Goal: Task Accomplishment & Management: Use online tool/utility

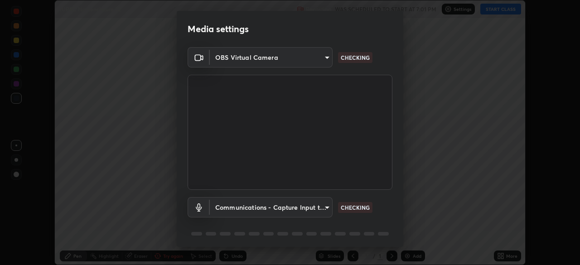
scroll to position [265, 580]
click at [327, 211] on body "Erase all IUPAC Nomenclature 22 Recording WAS SCHEDULED TO START AT 7:01 PM Set…" at bounding box center [290, 132] width 580 height 265
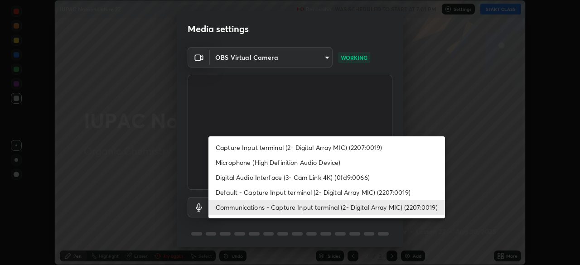
click at [300, 163] on li "Microphone (High Definition Audio Device)" at bounding box center [326, 162] width 236 height 15
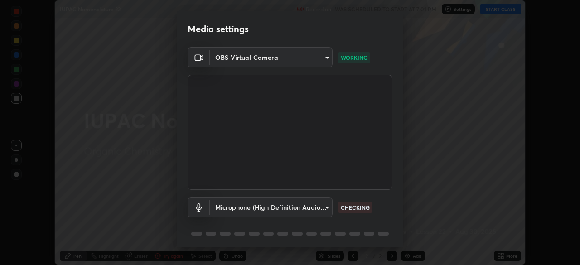
scroll to position [32, 0]
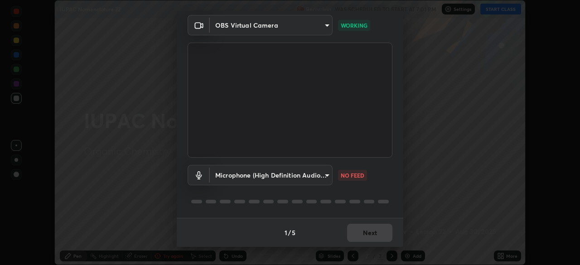
click at [325, 178] on body "Erase all IUPAC Nomenclature 22 Recording WAS SCHEDULED TO START AT 7:01 PM Set…" at bounding box center [290, 132] width 580 height 265
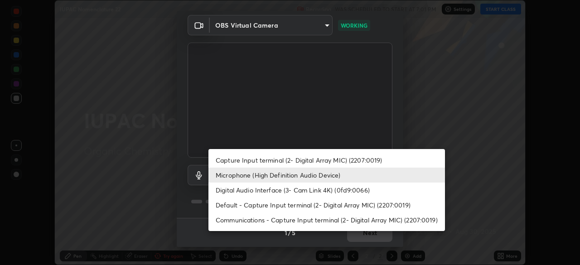
click at [318, 192] on li "Digital Audio Interface (3- Cam Link 4K) (0fd9:0066)" at bounding box center [326, 189] width 236 height 15
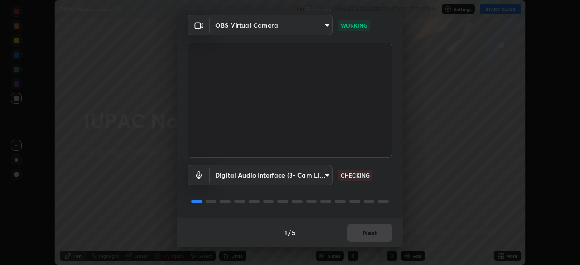
click at [322, 179] on body "Erase all IUPAC Nomenclature 22 Recording WAS SCHEDULED TO START AT 7:01 PM Set…" at bounding box center [290, 132] width 580 height 265
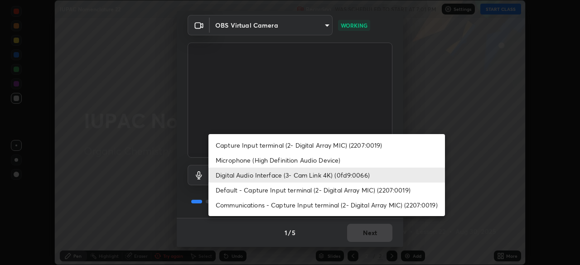
click at [312, 188] on li "Default - Capture Input terminal (2- Digital Array MIC) (2207:0019)" at bounding box center [326, 189] width 236 height 15
type input "default"
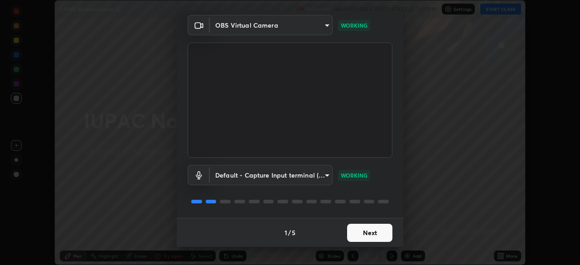
click at [375, 235] on button "Next" at bounding box center [369, 233] width 45 height 18
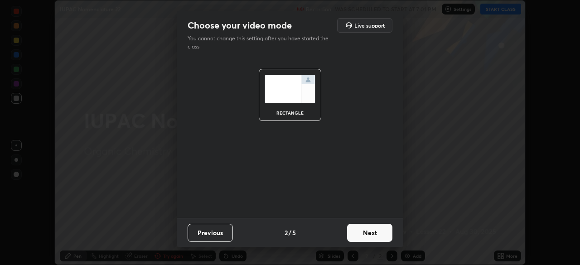
scroll to position [0, 0]
click at [376, 232] on button "Next" at bounding box center [369, 233] width 45 height 18
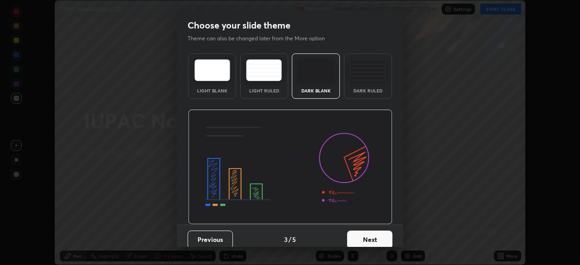
click at [373, 232] on button "Next" at bounding box center [369, 239] width 45 height 18
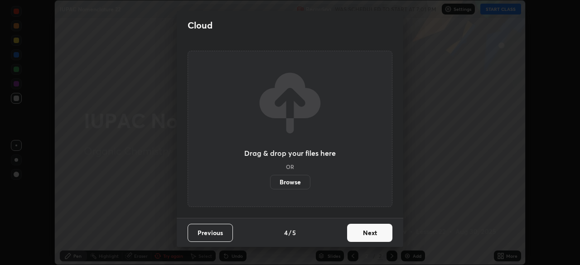
click at [372, 234] on button "Next" at bounding box center [369, 233] width 45 height 18
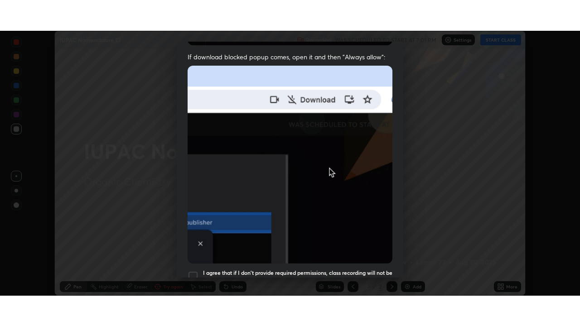
scroll to position [217, 0]
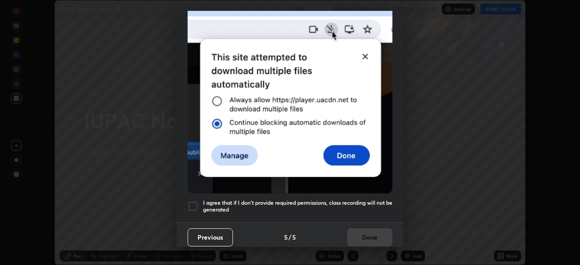
click at [195, 203] on div at bounding box center [192, 206] width 11 height 11
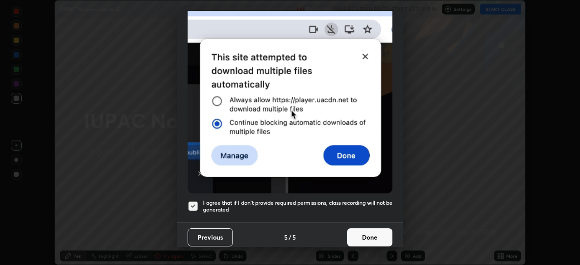
click at [354, 239] on button "Done" at bounding box center [369, 237] width 45 height 18
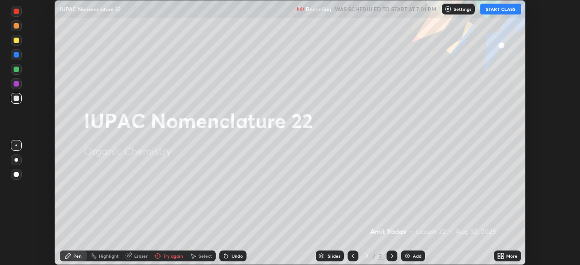
click at [502, 257] on icon at bounding box center [502, 257] width 2 height 2
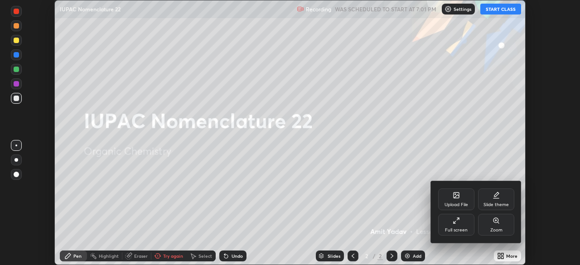
click at [456, 230] on div "Full screen" at bounding box center [456, 230] width 23 height 5
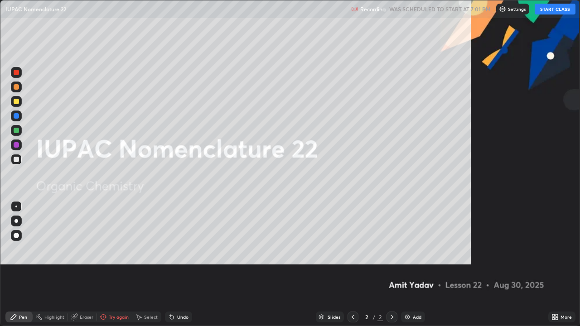
scroll to position [326, 580]
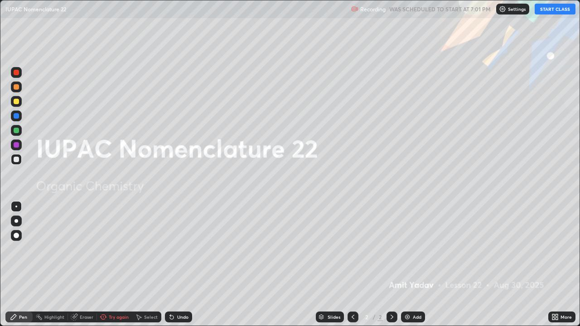
click at [551, 13] on button "START CLASS" at bounding box center [554, 9] width 41 height 11
click at [413, 264] on div "Add" at bounding box center [416, 317] width 9 height 5
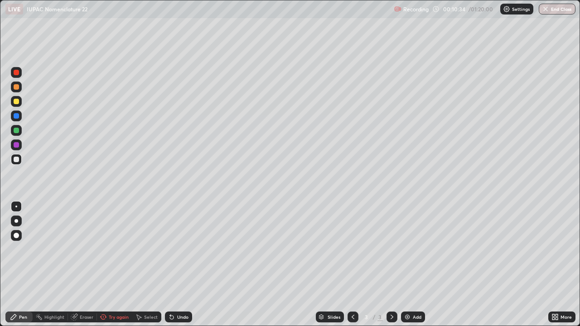
click at [180, 264] on div "Undo" at bounding box center [182, 317] width 11 height 5
click at [177, 264] on div "Undo" at bounding box center [178, 316] width 27 height 11
click at [178, 264] on div "Undo" at bounding box center [178, 316] width 27 height 11
click at [409, 264] on img at bounding box center [406, 316] width 7 height 7
click at [180, 264] on div "Undo" at bounding box center [182, 317] width 11 height 5
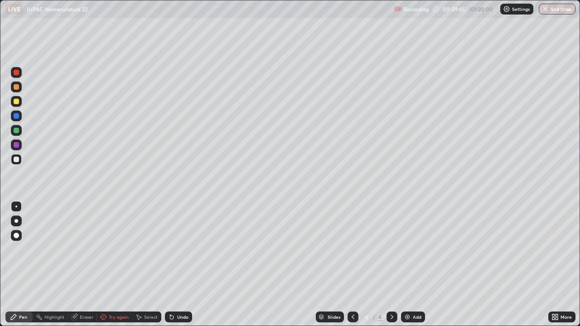
click at [125, 264] on div "Try again" at bounding box center [114, 317] width 35 height 18
click at [401, 264] on img at bounding box center [404, 316] width 7 height 7
click at [173, 264] on div "Undo" at bounding box center [177, 317] width 11 height 5
click at [173, 264] on div "Undo" at bounding box center [173, 316] width 27 height 11
click at [174, 264] on div "Undo" at bounding box center [177, 317] width 11 height 5
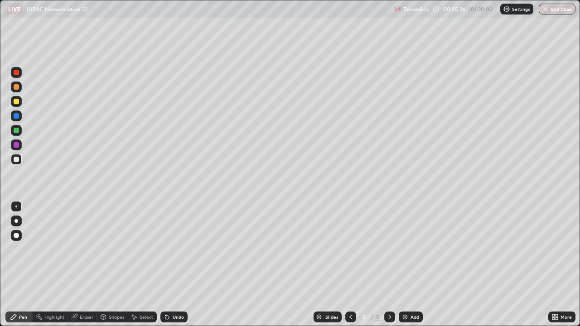
click at [174, 264] on div "Undo" at bounding box center [177, 317] width 11 height 5
click at [169, 264] on icon at bounding box center [166, 316] width 7 height 7
click at [553, 264] on icon at bounding box center [553, 318] width 2 height 2
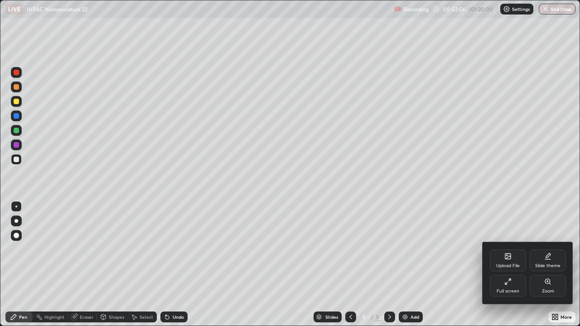
click at [493, 200] on div at bounding box center [290, 163] width 580 height 326
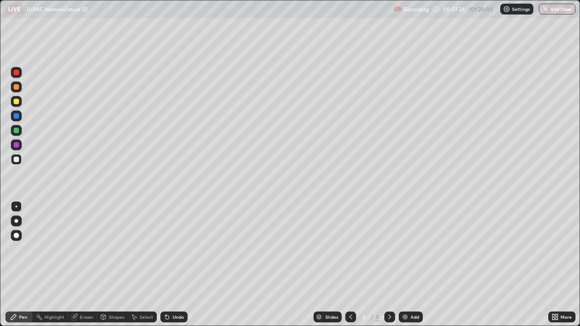
click at [563, 12] on button "End Class" at bounding box center [556, 9] width 37 height 11
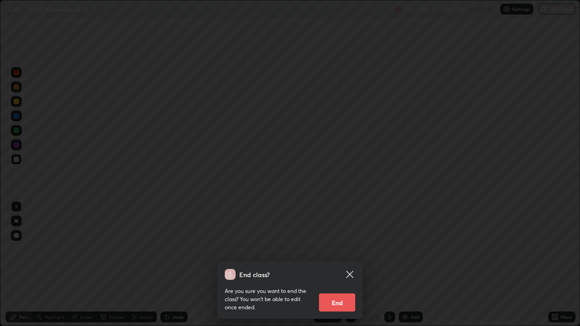
click at [345, 264] on button "End" at bounding box center [337, 302] width 36 height 18
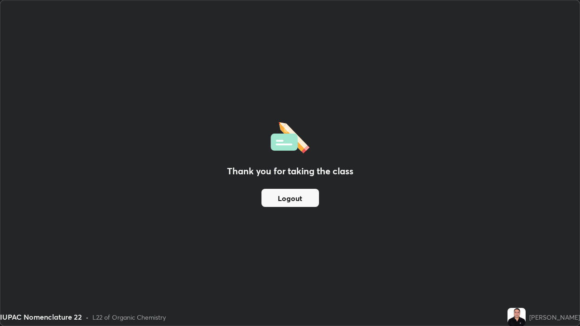
click at [311, 206] on button "Logout" at bounding box center [289, 198] width 57 height 18
